Goal: Information Seeking & Learning: Find specific fact

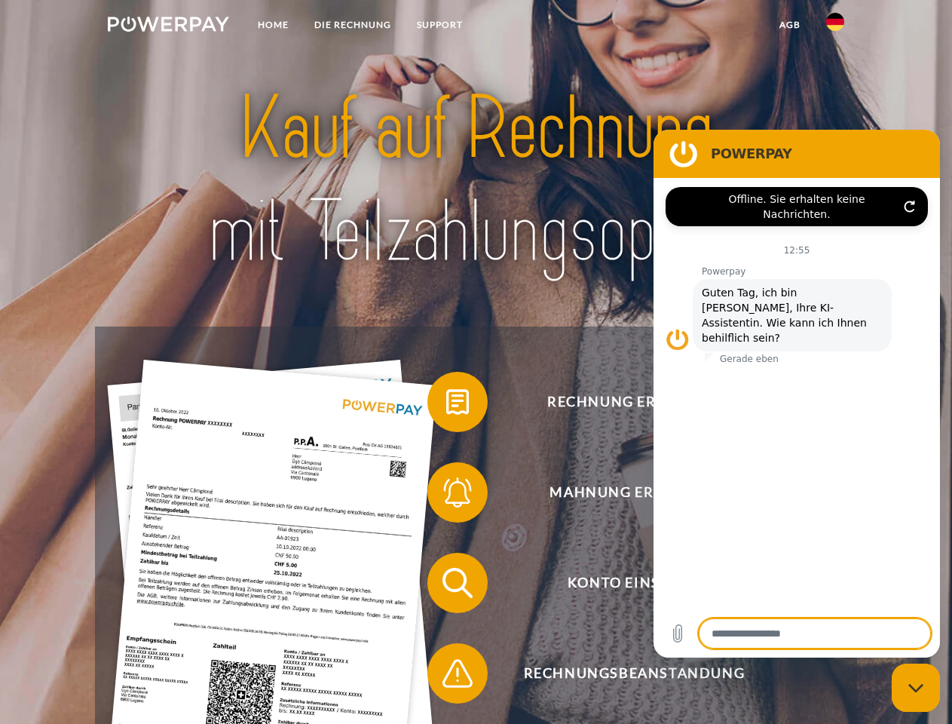
click at [168, 26] on img at bounding box center [168, 24] width 121 height 15
click at [835, 26] on img at bounding box center [835, 22] width 18 height 18
click at [789, 25] on link "agb" at bounding box center [790, 24] width 47 height 27
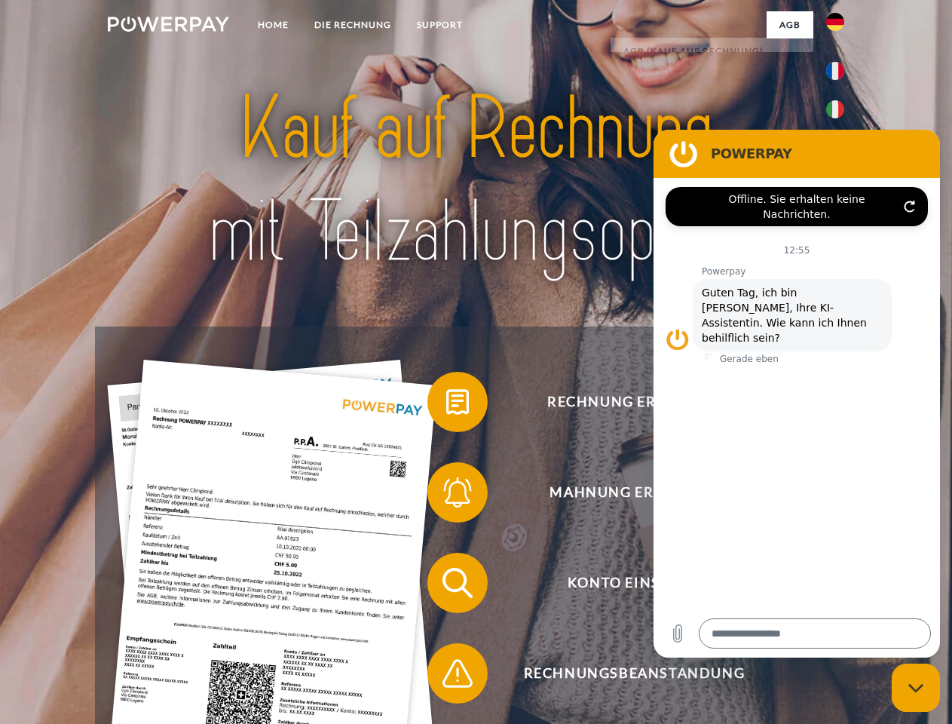
click at [446, 405] on span at bounding box center [434, 401] width 75 height 75
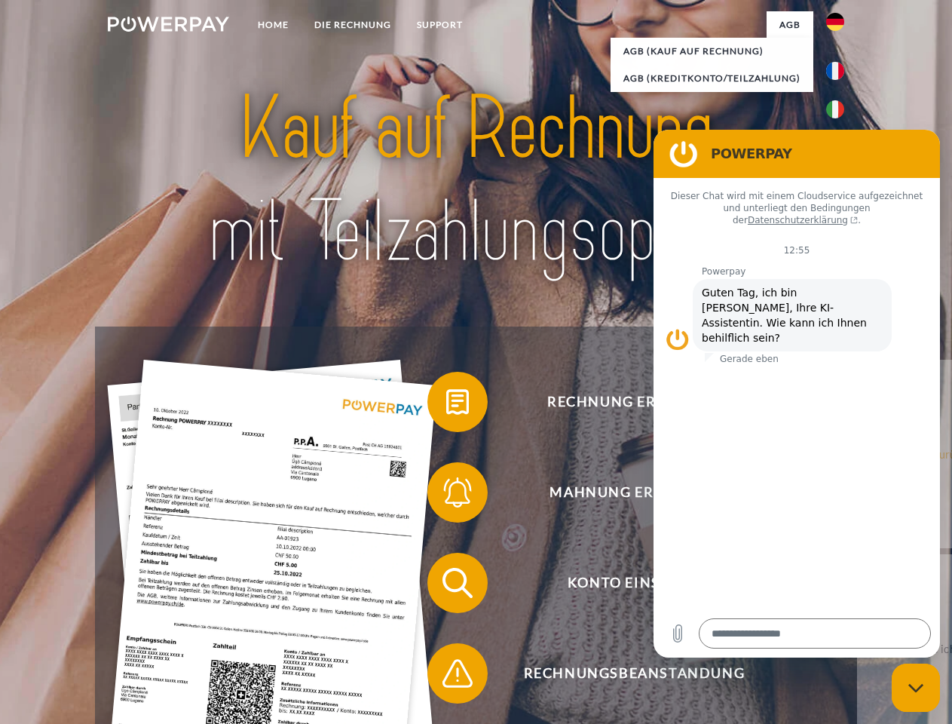
click at [446, 495] on div "Rechnung erhalten? Mahnung erhalten? Konto einsehen" at bounding box center [475, 627] width 761 height 603
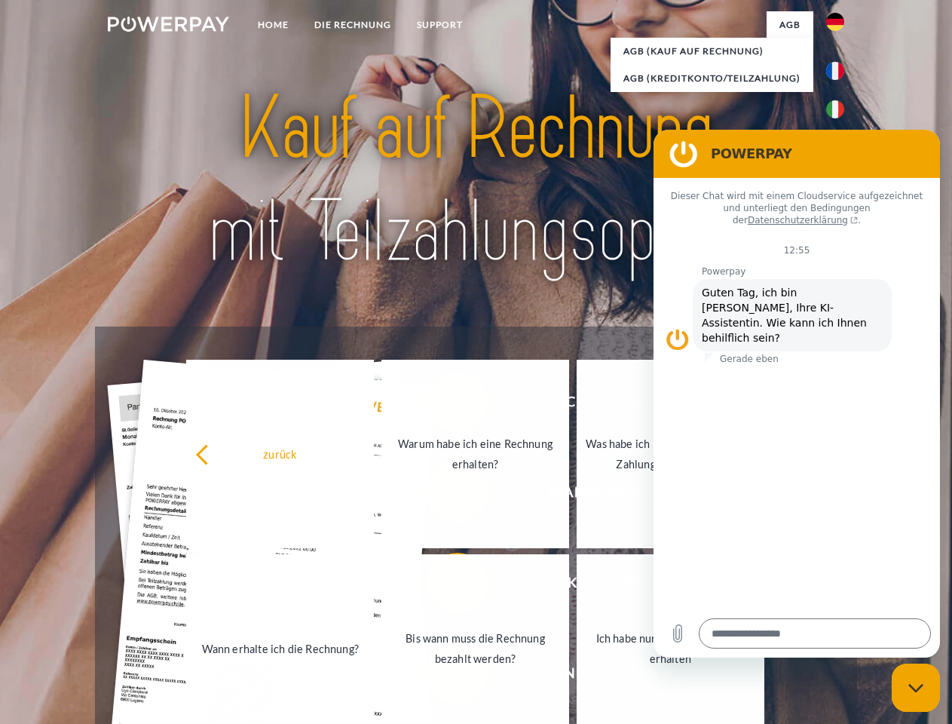
click at [446, 586] on link "Bis wann muss die Rechnung bezahlt werden?" at bounding box center [475, 648] width 188 height 188
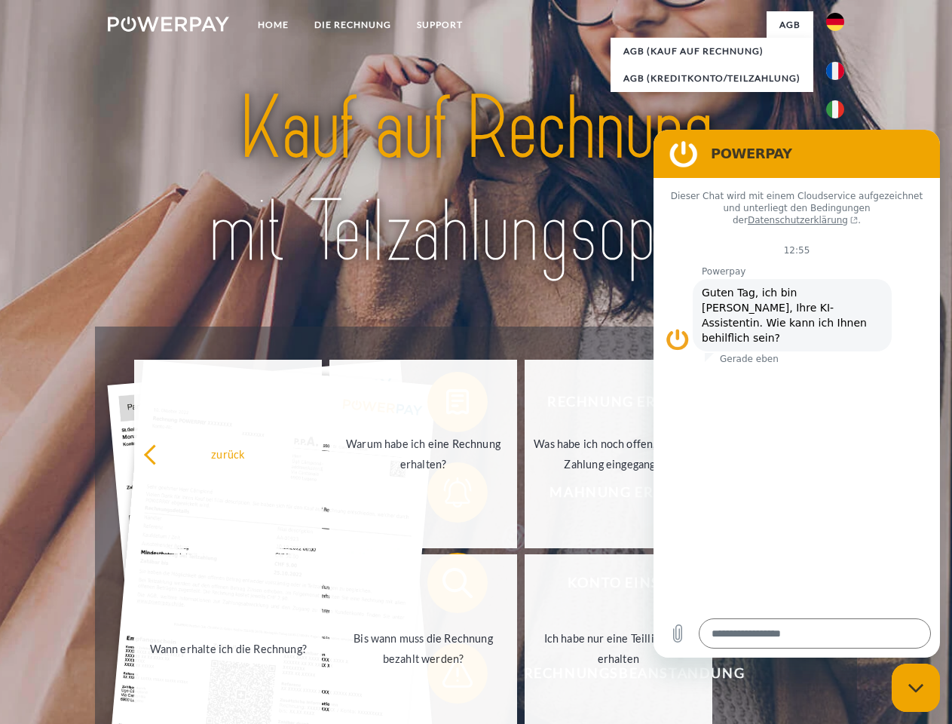
click at [446, 676] on span at bounding box center [434, 673] width 75 height 75
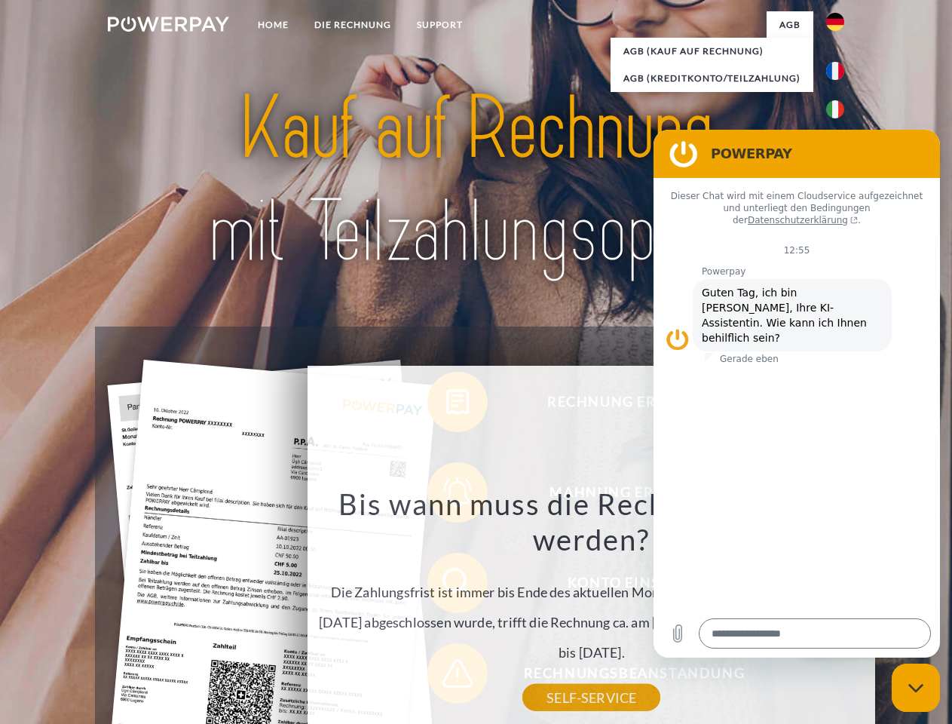
click at [916, 688] on icon "Messaging-Fenster schließen" at bounding box center [917, 688] width 16 height 10
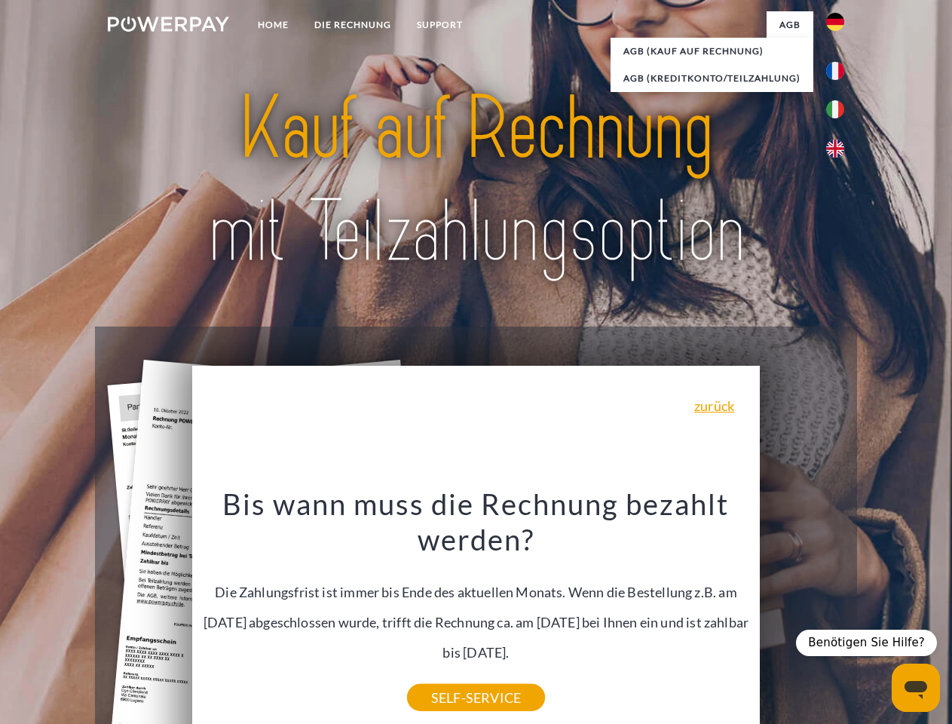
type textarea "*"
